Goal: Use online tool/utility: Utilize a website feature to perform a specific function

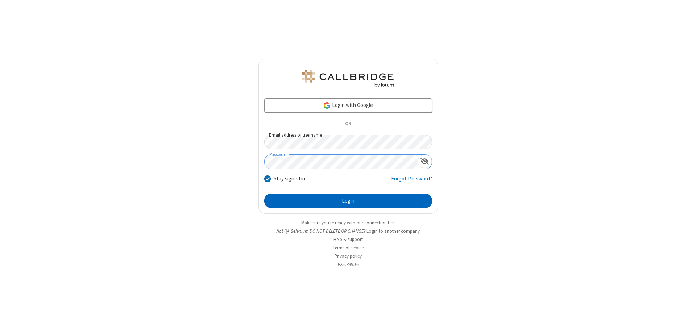
click at [348, 201] on button "Login" at bounding box center [348, 201] width 168 height 15
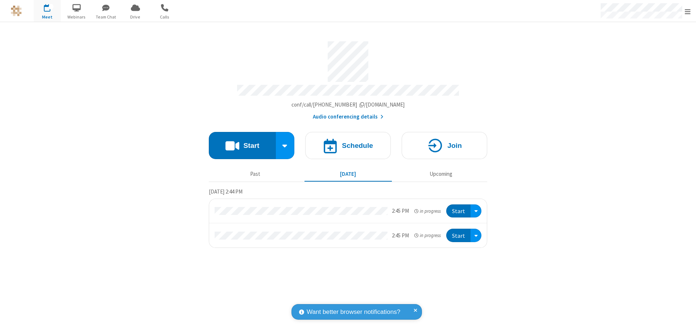
click at [242, 142] on button "Start" at bounding box center [242, 145] width 67 height 27
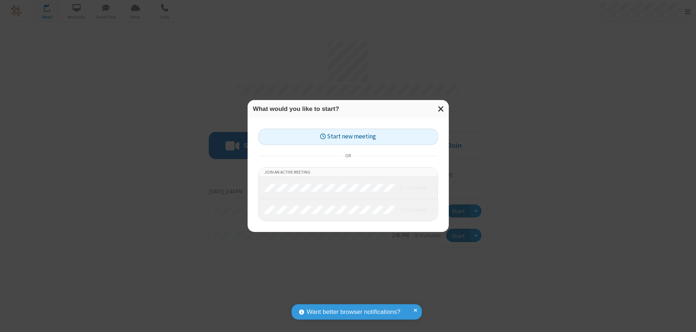
click at [348, 137] on button "Start new meeting" at bounding box center [349, 137] width 180 height 16
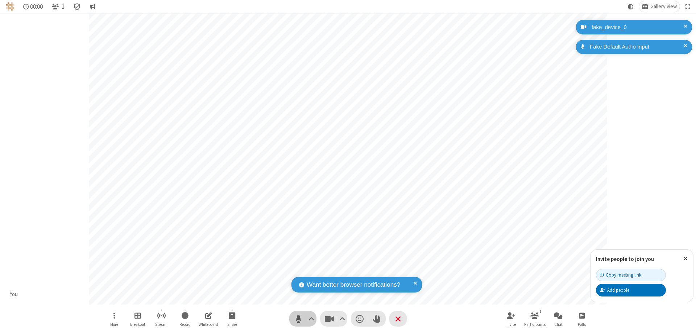
click at [298, 319] on span "Mute (⌘+Shift+A)" at bounding box center [298, 319] width 11 height 11
click at [298, 319] on span "Unmute (⌘+Shift+A)" at bounding box center [298, 319] width 11 height 11
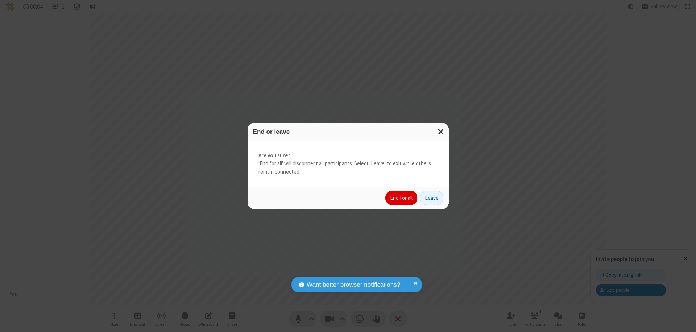
click at [402, 198] on button "End for all" at bounding box center [401, 198] width 32 height 15
